Goal: Information Seeking & Learning: Check status

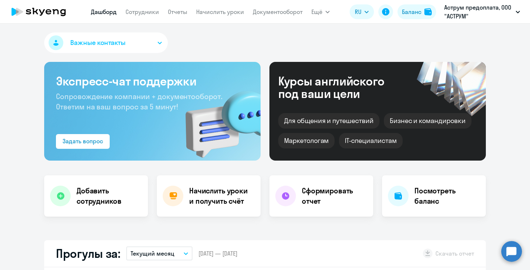
select select "30"
click at [477, 7] on p "Аструм предоплата, ООО "АСТРУМ"" at bounding box center [478, 12] width 68 height 18
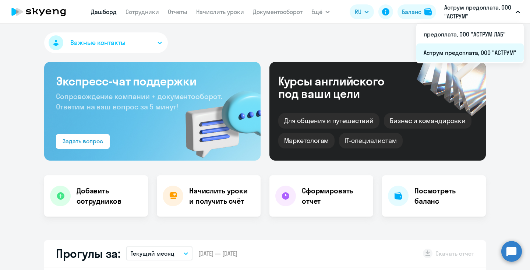
click at [462, 46] on li "Аструм предоплата, ООО "АСТРУМ"" at bounding box center [469, 52] width 107 height 18
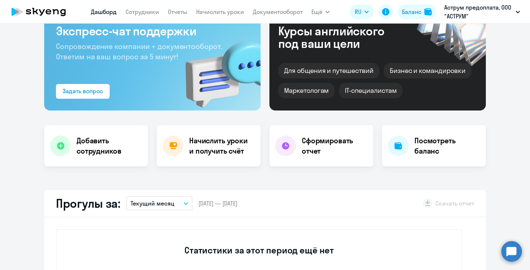
select select "30"
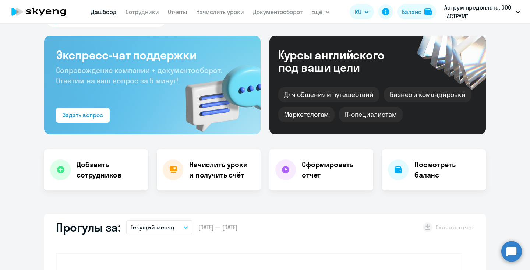
scroll to position [26, 0]
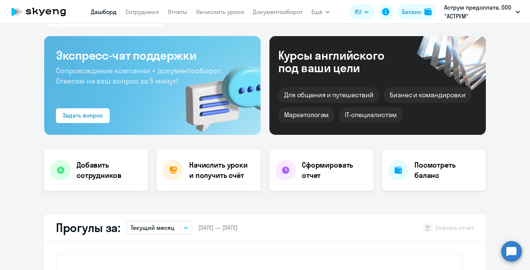
click at [402, 167] on div at bounding box center [398, 170] width 21 height 21
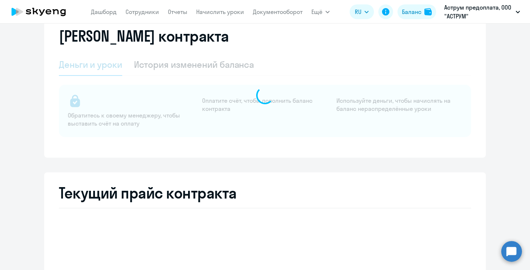
select select "english_adult_not_native_speaker"
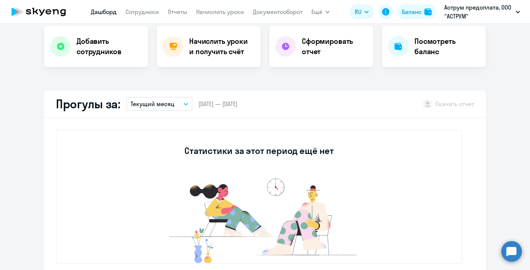
select select "30"
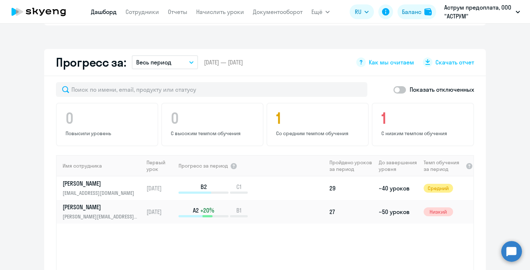
scroll to position [400, 0]
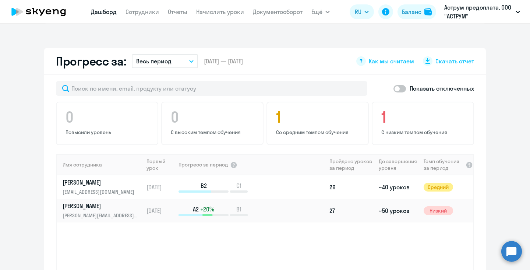
click at [467, 22] on app-header "[PERSON_NAME] Отчеты Начислить уроки Документооборот Ещё Дашборд Сотрудники Отч…" at bounding box center [265, 12] width 530 height 24
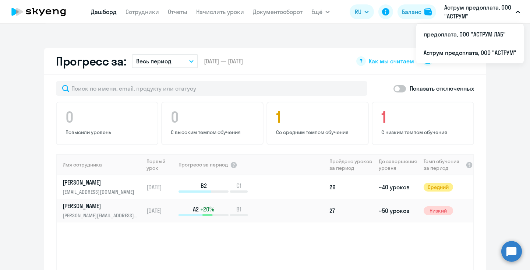
click at [463, 17] on p "Аструм предоплата, ООО "АСТРУМ"" at bounding box center [478, 12] width 68 height 18
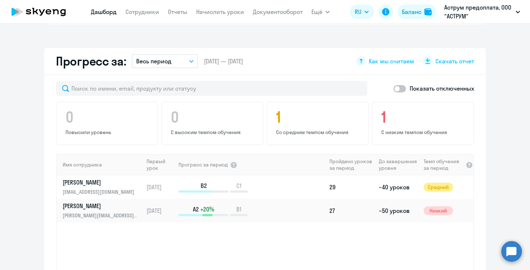
click at [463, 17] on p "Аструм предоплата, ООО "АСТРУМ"" at bounding box center [478, 12] width 68 height 18
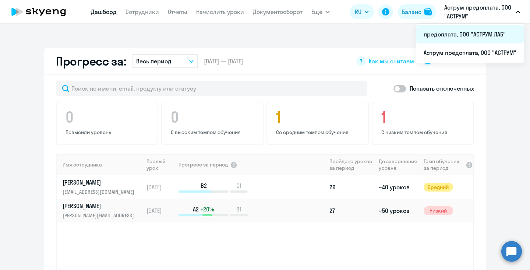
click at [452, 33] on li "предоплата, ООО "АСТРУМ ЛАБ"" at bounding box center [469, 34] width 107 height 18
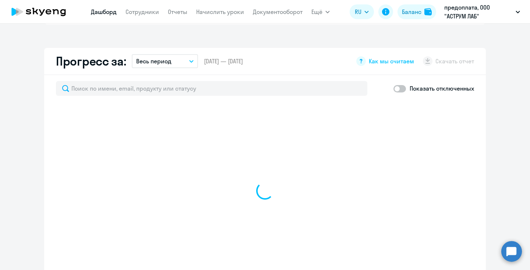
select select "30"
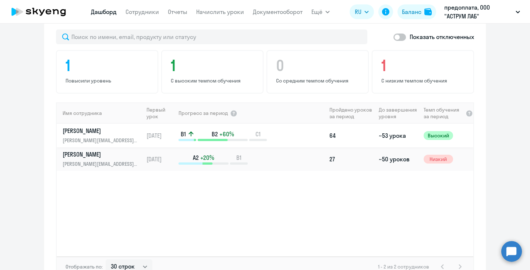
scroll to position [386, 0]
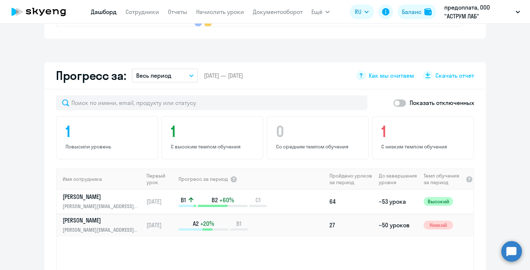
click at [108, 197] on p "[PERSON_NAME]" at bounding box center [101, 196] width 76 height 8
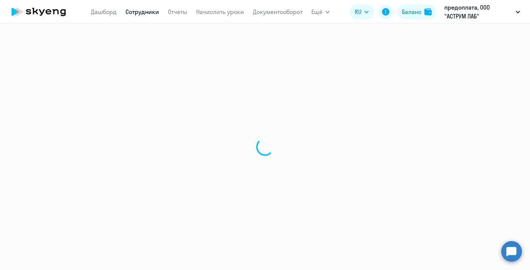
select select "english"
